Goal: Information Seeking & Learning: Learn about a topic

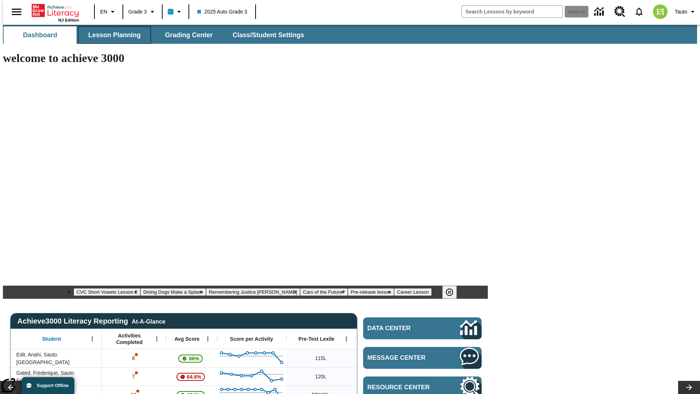
click at [112, 35] on span "Lesson Planning" at bounding box center [114, 35] width 53 height 8
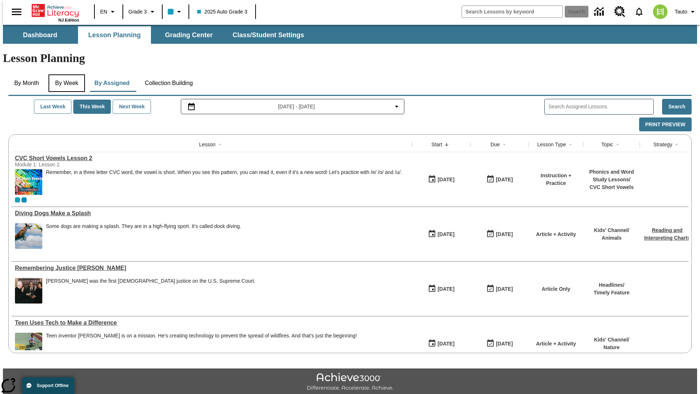
click at [65, 74] on button "By Week" at bounding box center [66, 83] width 36 height 18
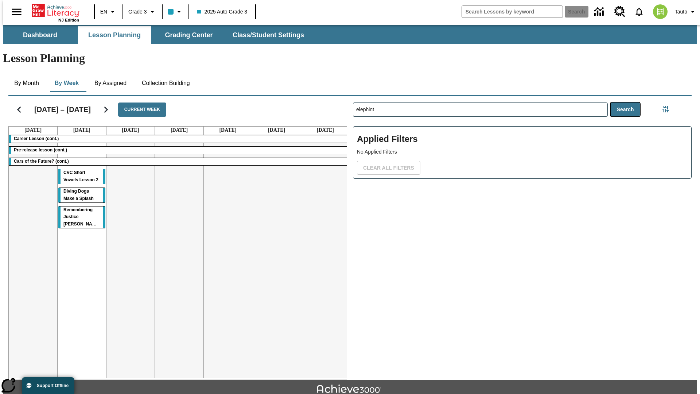
click at [627, 102] on button "Search" at bounding box center [626, 109] width 30 height 14
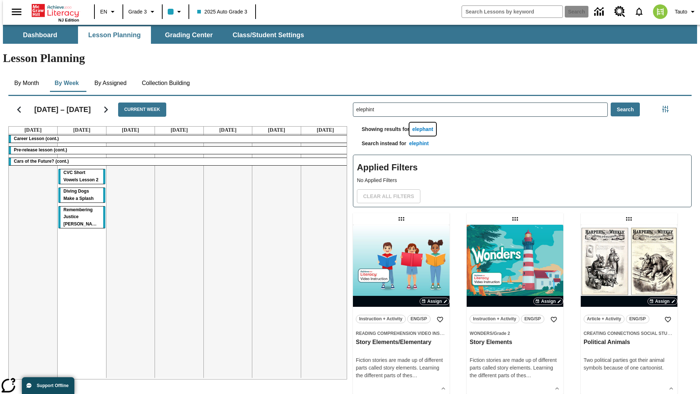
click at [424, 123] on button "elephant" at bounding box center [422, 129] width 27 height 13
type input "elephant"
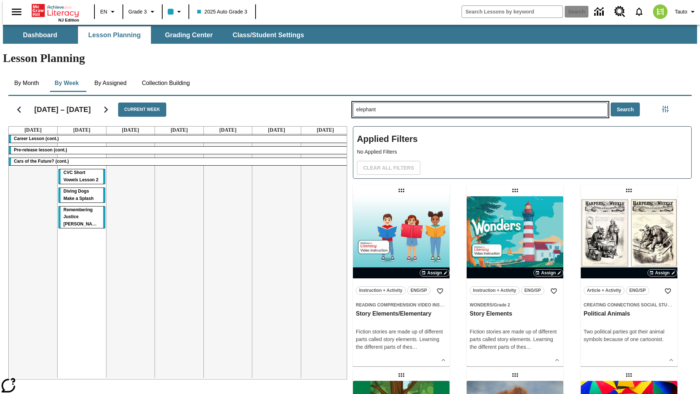
type input "elephint"
